Goal: Task Accomplishment & Management: Manage account settings

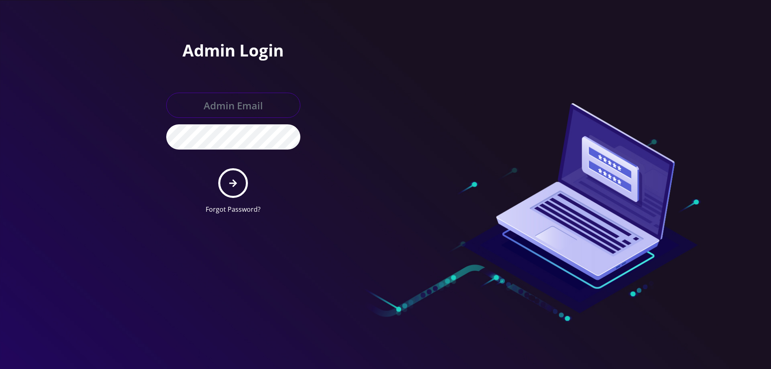
type input "[EMAIL_ADDRESS][DOMAIN_NAME]"
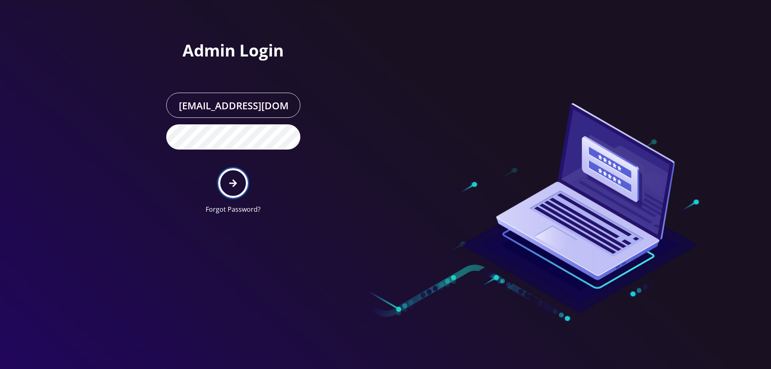
click at [236, 183] on icon "submit" at bounding box center [233, 183] width 8 height 8
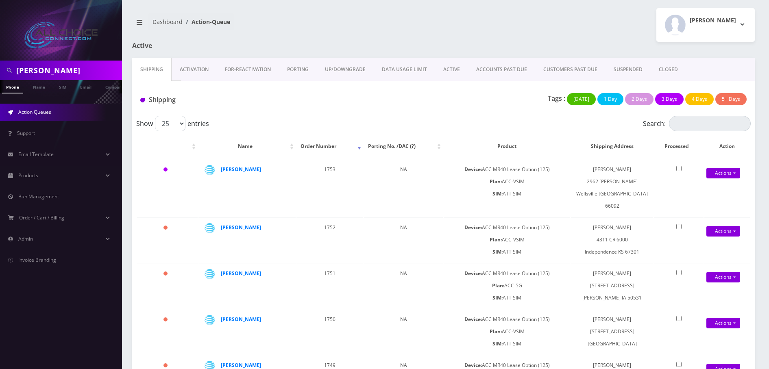
click at [50, 67] on input "williams" at bounding box center [68, 70] width 104 height 15
paste input "[PHONE_NUMBER]"
click at [35, 68] on input "254-252-1236" at bounding box center [68, 70] width 104 height 15
click at [48, 68] on input "254252-1236" at bounding box center [68, 70] width 104 height 15
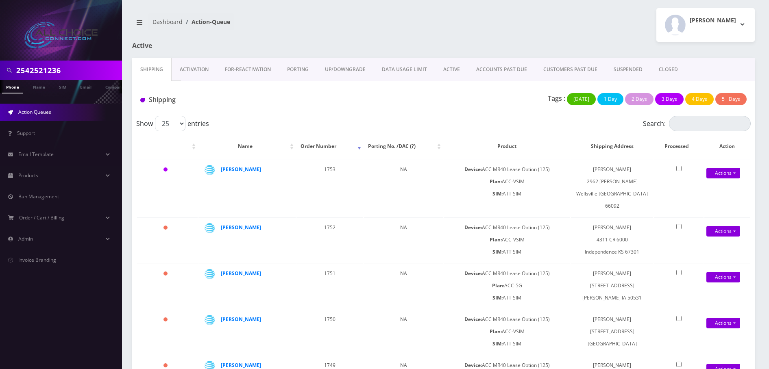
type input "2542521236"
click at [17, 89] on link "Phone" at bounding box center [12, 86] width 21 height 13
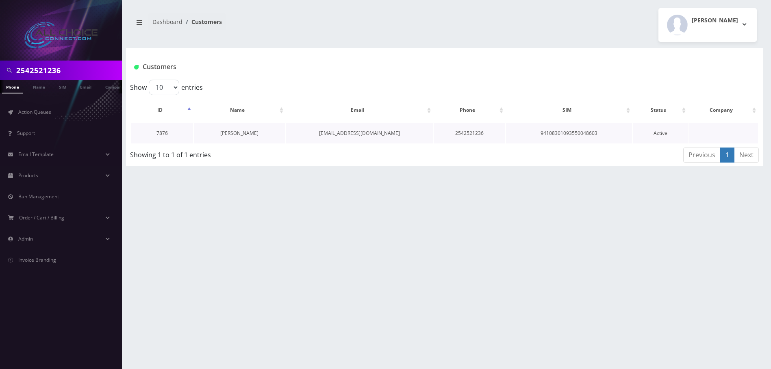
click at [234, 134] on link "Kaleyah Williams" at bounding box center [239, 133] width 38 height 7
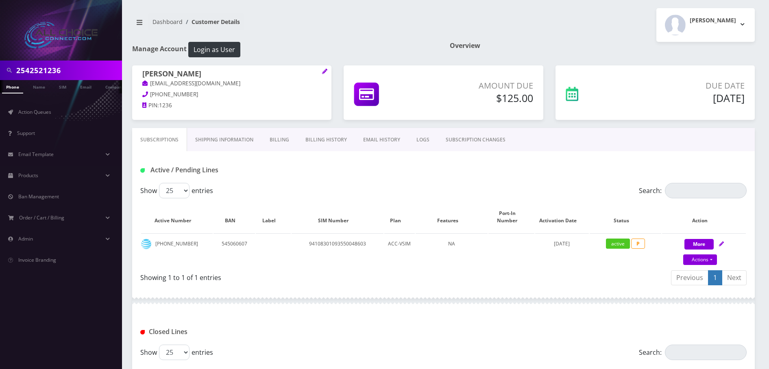
click at [326, 140] on link "Billing History" at bounding box center [326, 140] width 58 height 24
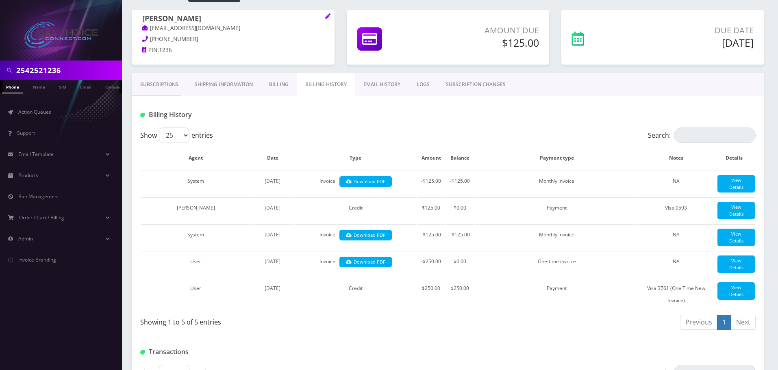
scroll to position [45, 0]
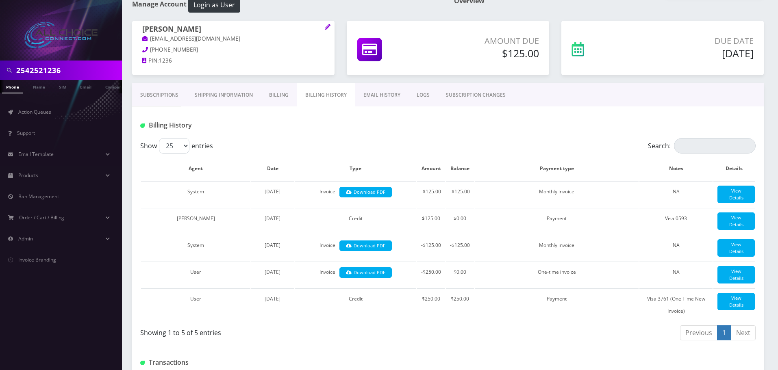
click at [275, 89] on link "Billing" at bounding box center [279, 95] width 36 height 24
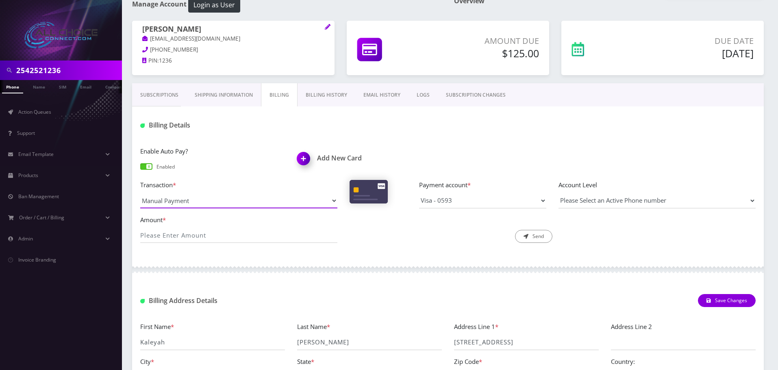
click at [219, 203] on select "Manual Payment Custom Charge Manual Credit Custom Invoice" at bounding box center [238, 200] width 197 height 15
select select "Manual Credit"
click at [140, 193] on select "Manual Payment Custom Charge Manual Credit Custom Invoice" at bounding box center [238, 200] width 197 height 15
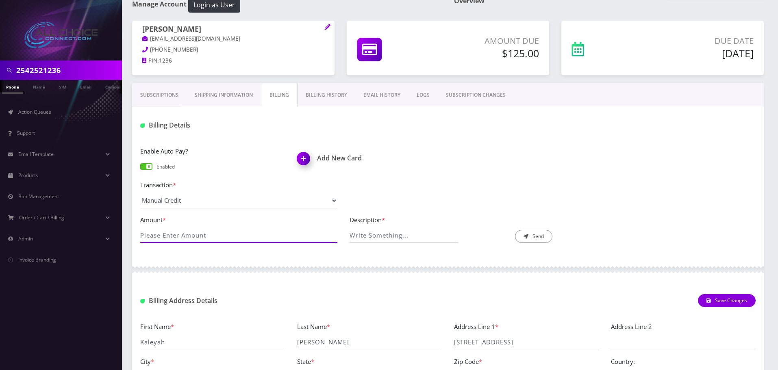
drag, startPoint x: 188, startPoint y: 237, endPoint x: 194, endPoint y: 233, distance: 7.2
click at [188, 237] on input "Amount *" at bounding box center [238, 235] width 197 height 15
type input "125"
click at [407, 237] on input "Description *" at bounding box center [404, 235] width 109 height 15
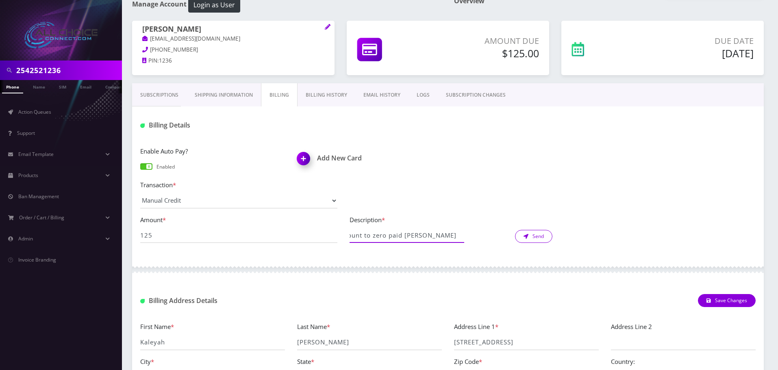
type input "getting account to zero paid bill after shutoff"
click at [538, 237] on button "Send" at bounding box center [533, 236] width 37 height 13
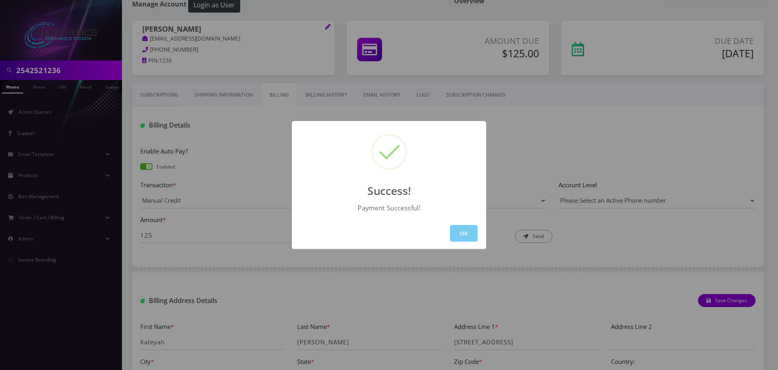
click at [477, 229] on button "OK" at bounding box center [464, 233] width 28 height 17
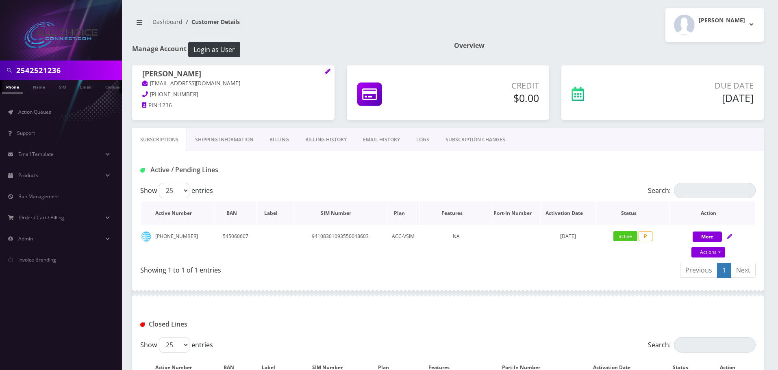
scroll to position [42, 0]
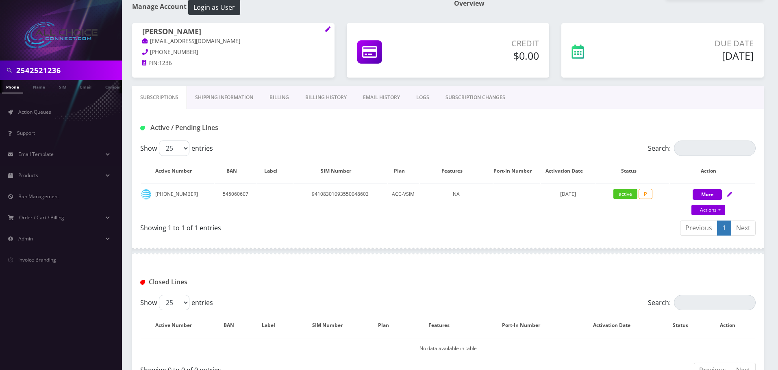
click at [313, 96] on link "Billing History" at bounding box center [326, 98] width 58 height 24
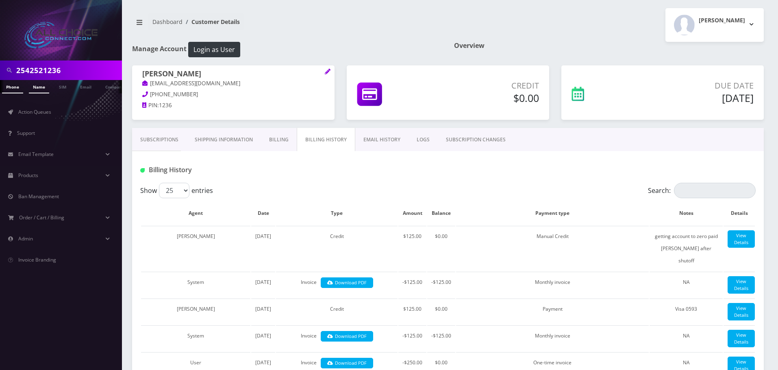
click at [36, 90] on link "Name" at bounding box center [39, 86] width 20 height 13
